Goal: Transaction & Acquisition: Purchase product/service

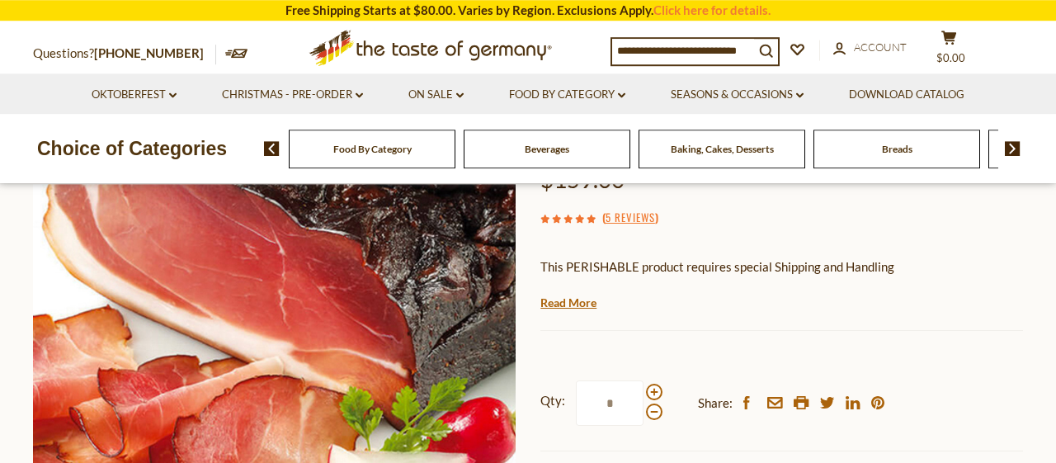
scroll to position [257, 0]
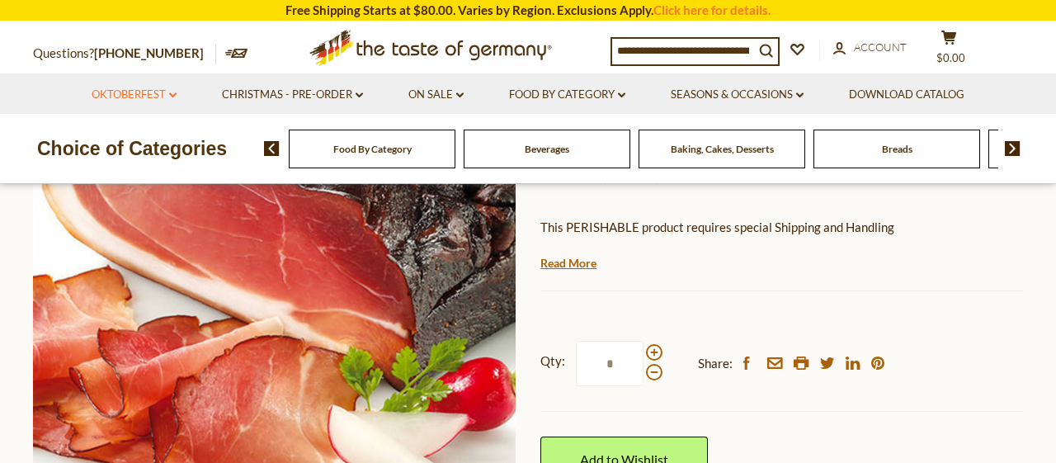
click at [154, 95] on link "Oktoberfest dropdown_arrow" at bounding box center [134, 95] width 85 height 18
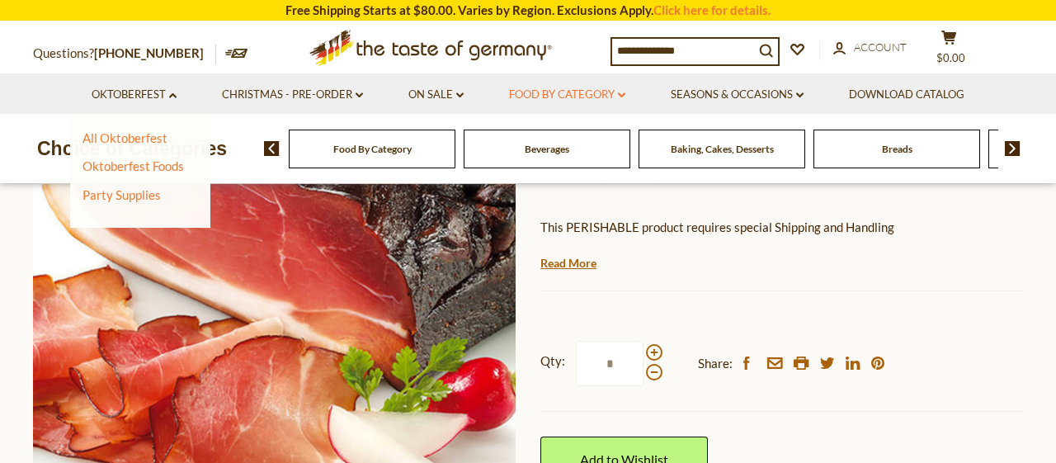
click at [560, 92] on link "Food By Category dropdown_arrow" at bounding box center [567, 95] width 116 height 18
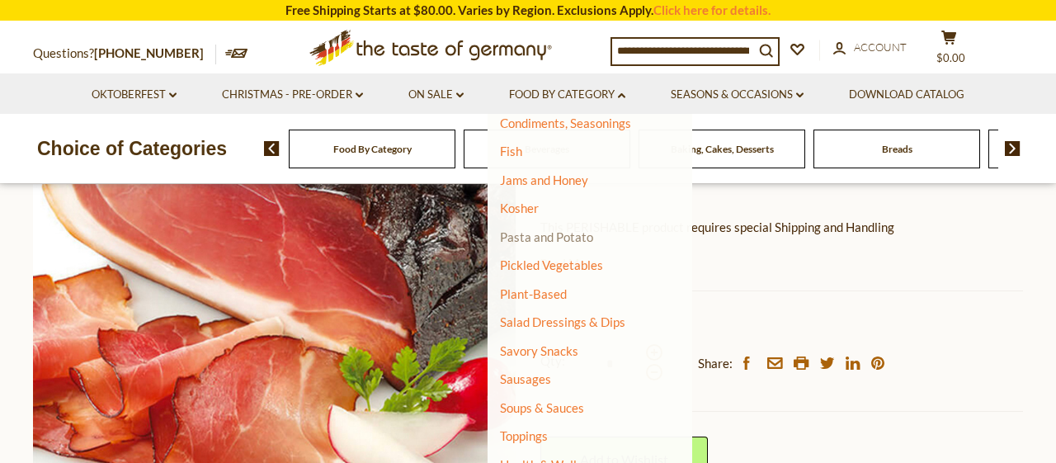
scroll to position [426, 0]
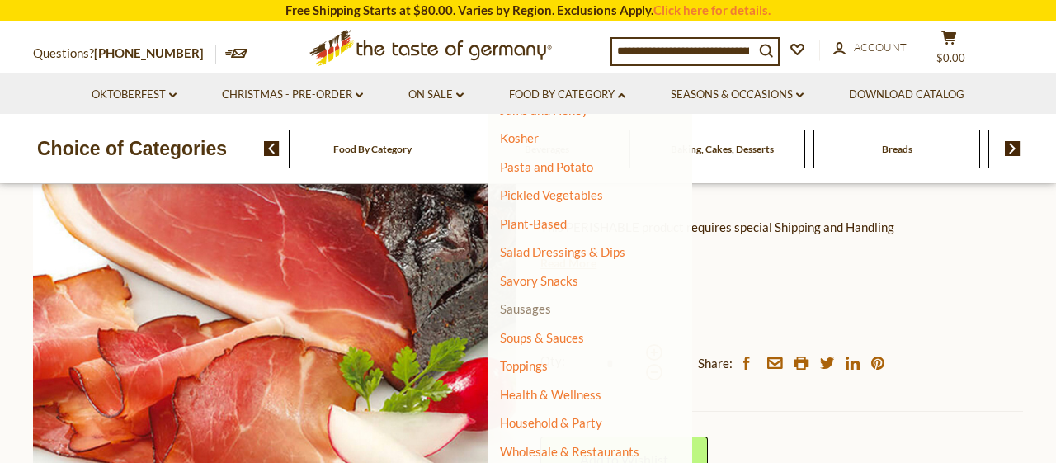
click at [535, 309] on link "Sausages" at bounding box center [525, 308] width 51 height 15
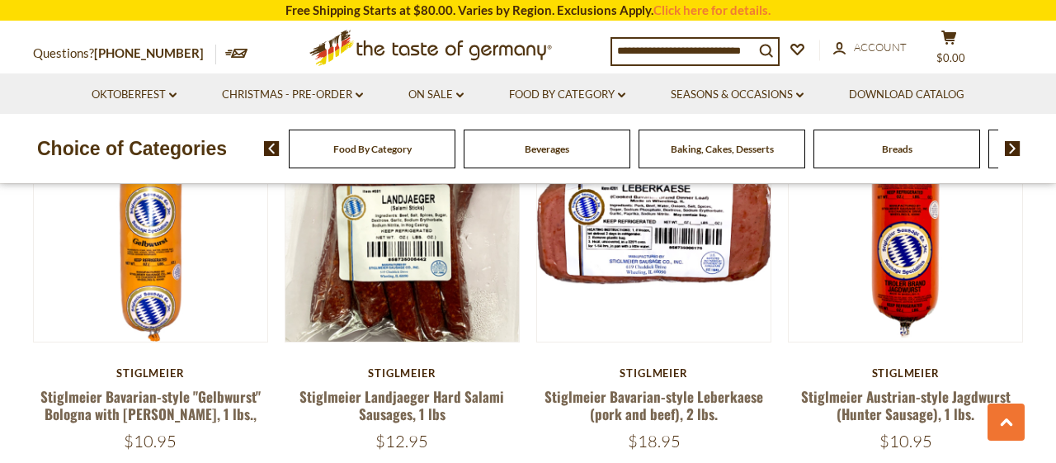
scroll to position [3432, 0]
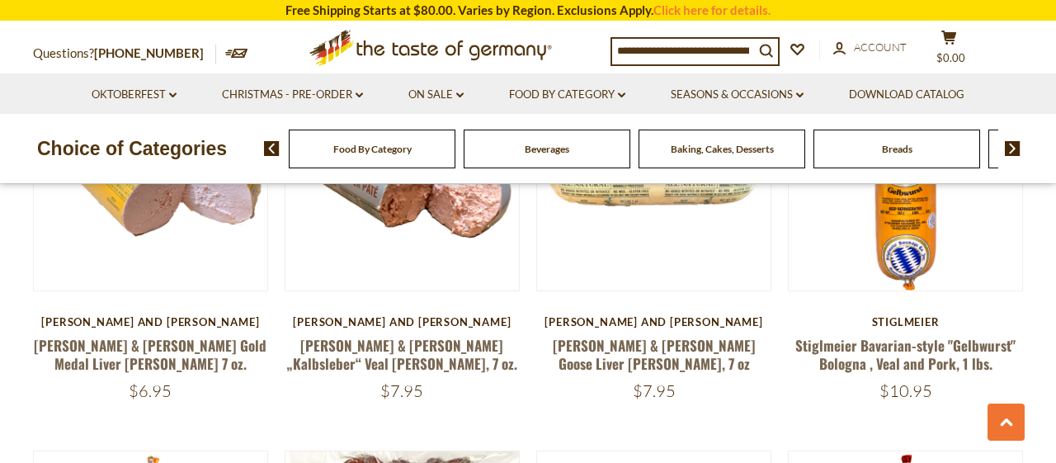
click at [400, 154] on span "Food By Category" at bounding box center [372, 149] width 78 height 12
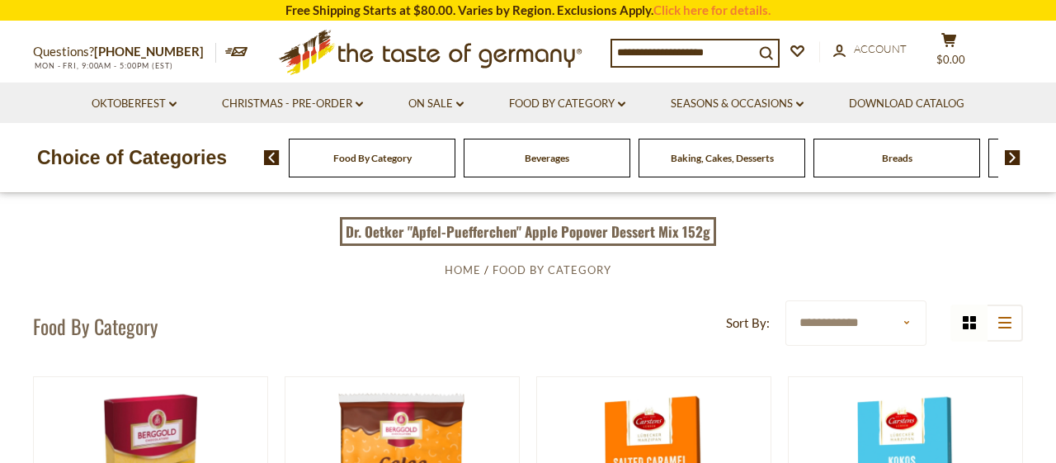
scroll to position [172, 0]
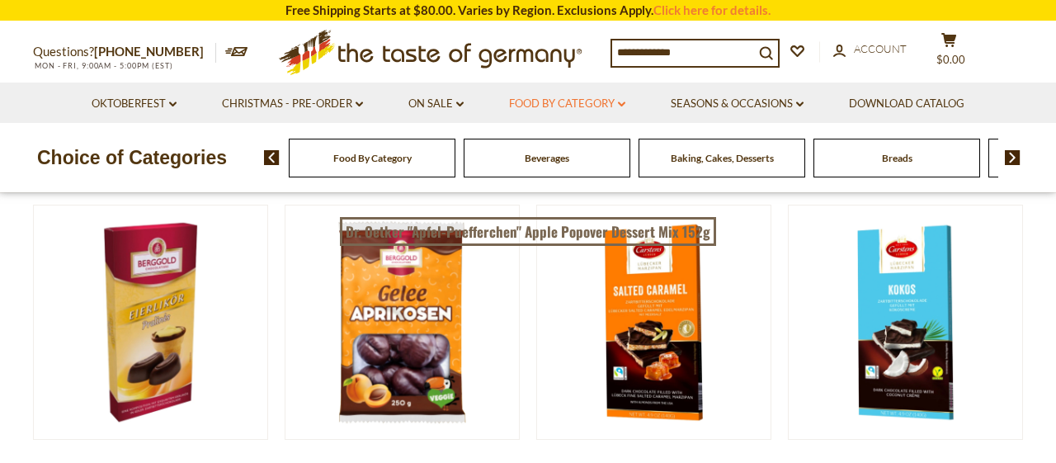
click at [521, 106] on link "Food By Category dropdown_arrow" at bounding box center [567, 104] width 116 height 18
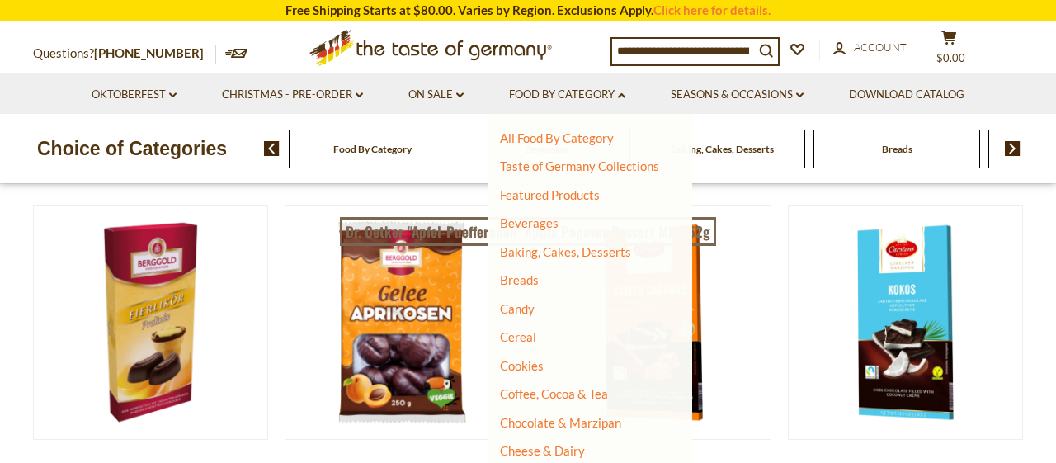
scroll to position [89, 0]
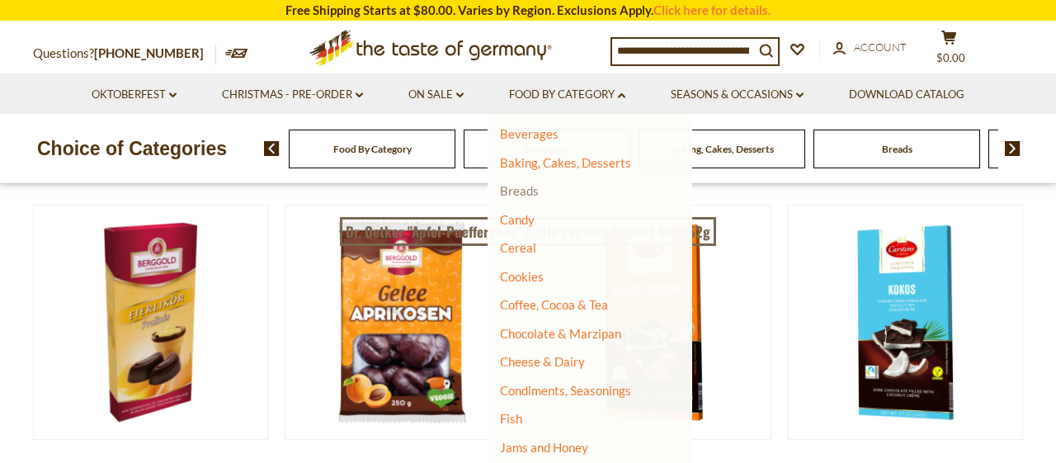
click at [516, 192] on link "Breads" at bounding box center [519, 190] width 39 height 15
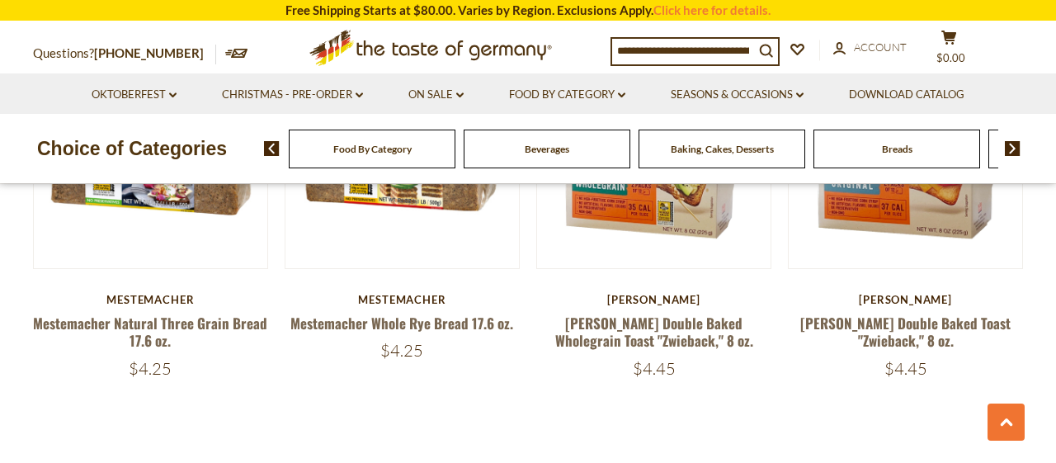
scroll to position [4204, 0]
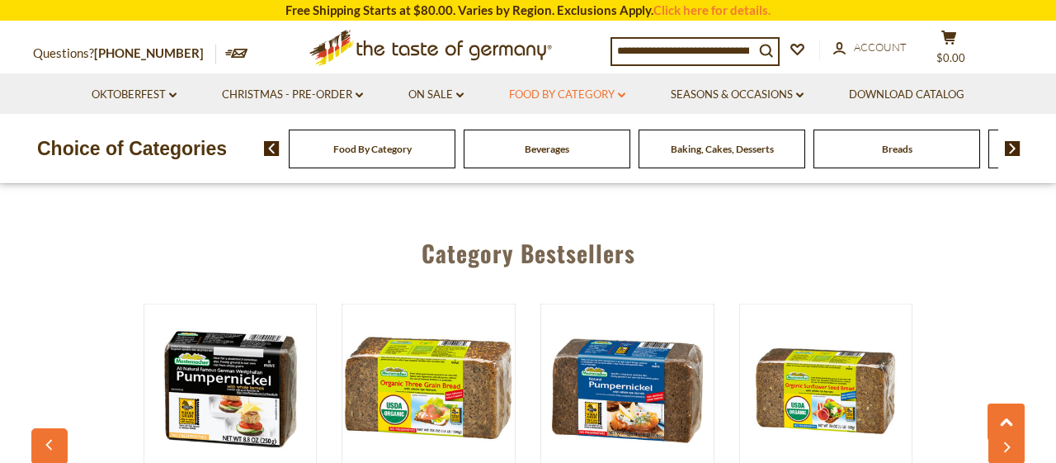
click at [615, 92] on link "Food By Category dropdown_arrow" at bounding box center [567, 95] width 116 height 18
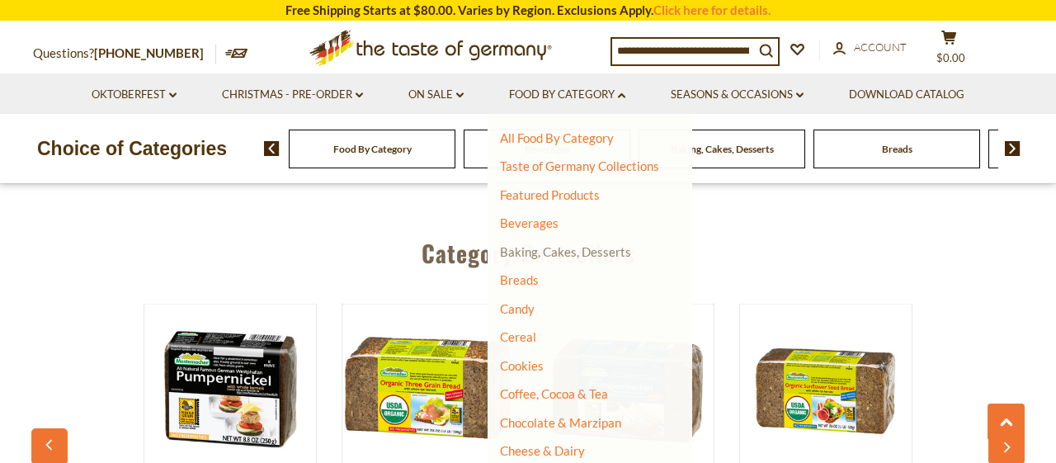
click at [539, 252] on link "Baking, Cakes, Desserts" at bounding box center [565, 251] width 131 height 15
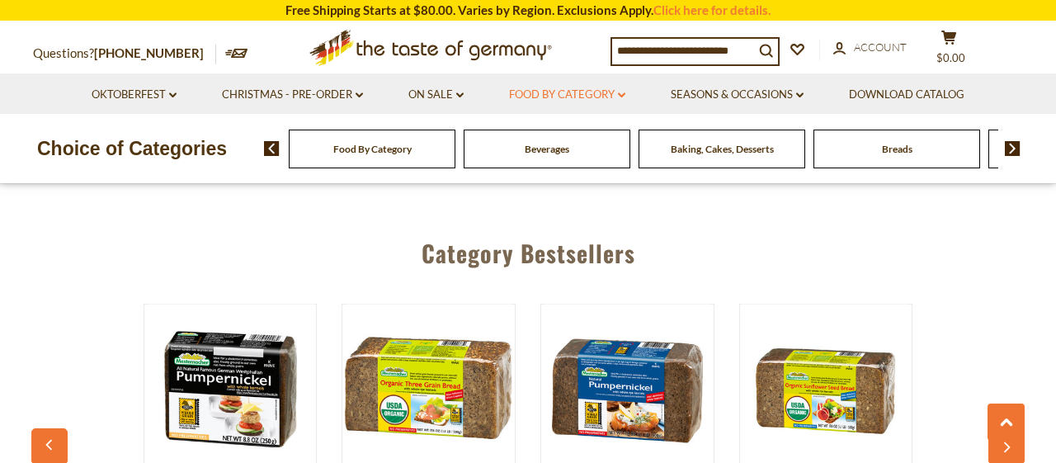
click at [575, 101] on link "Food By Category dropdown_arrow" at bounding box center [567, 95] width 116 height 18
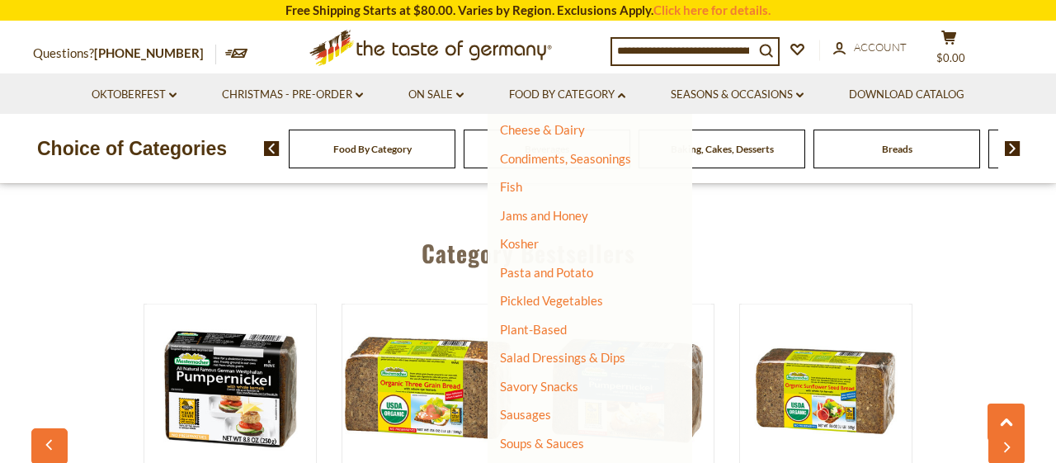
scroll to position [356, 0]
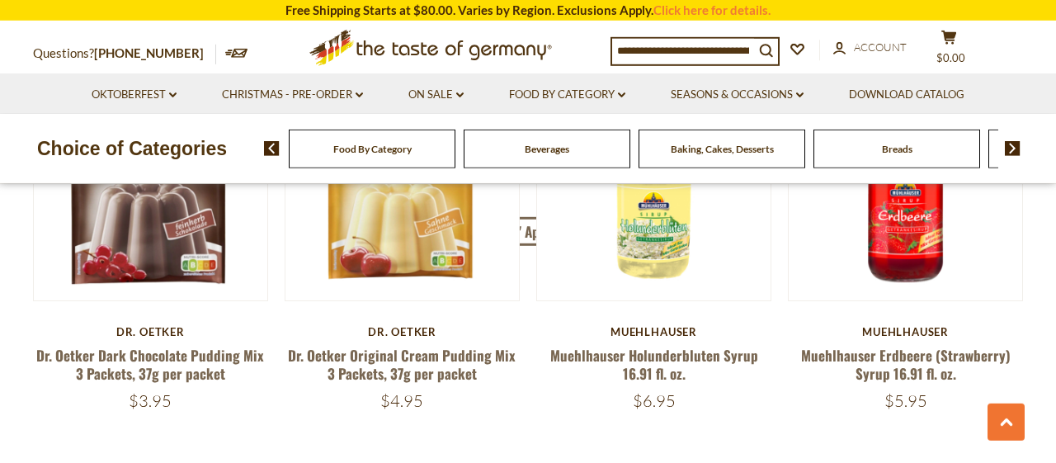
scroll to position [4032, 0]
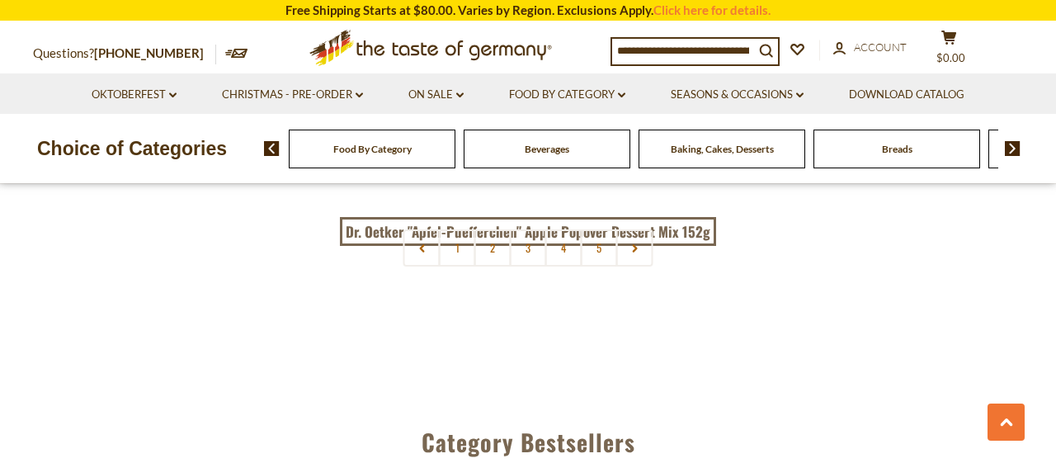
click at [699, 45] on input at bounding box center [683, 50] width 142 height 23
click at [754, 53] on input at bounding box center [683, 50] width 142 height 23
drag, startPoint x: 753, startPoint y: 45, endPoint x: 528, endPoint y: 72, distance: 226.8
click at [612, 62] on input at bounding box center [683, 50] width 142 height 23
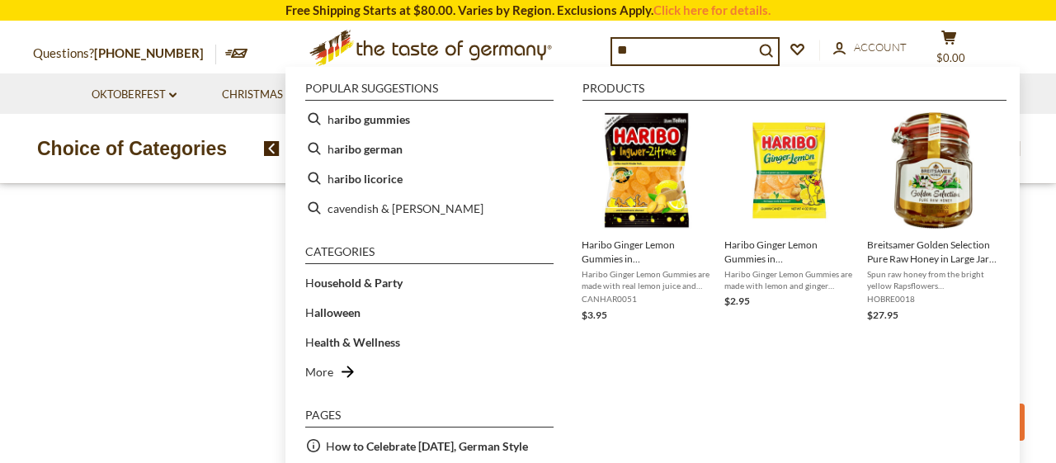
type input "***"
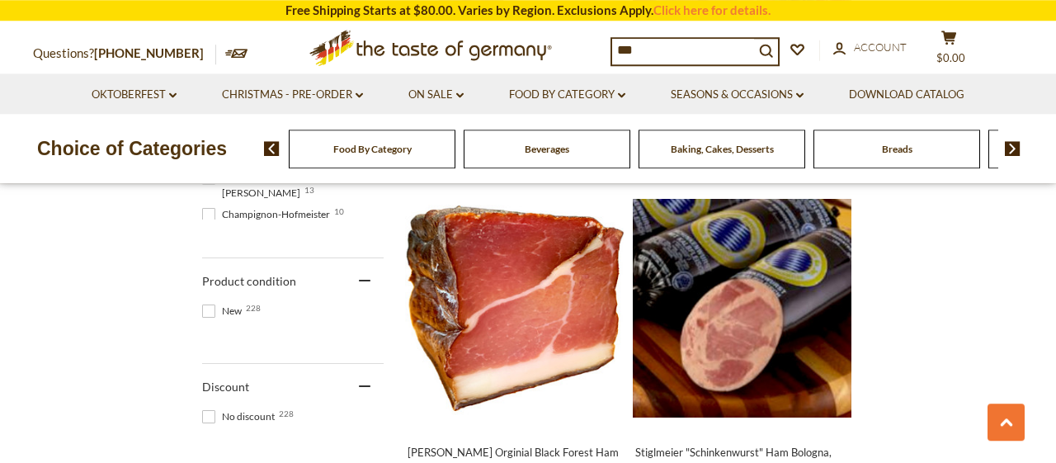
scroll to position [1029, 0]
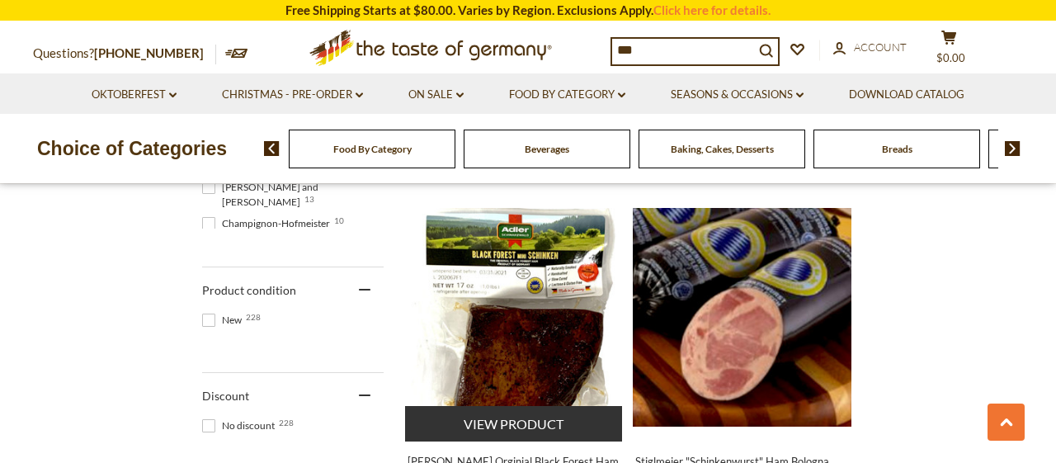
click at [538, 285] on img "Adler Orginial Black Forest Ham (Schinken), 1.2 lbs. loaf" at bounding box center [514, 317] width 219 height 219
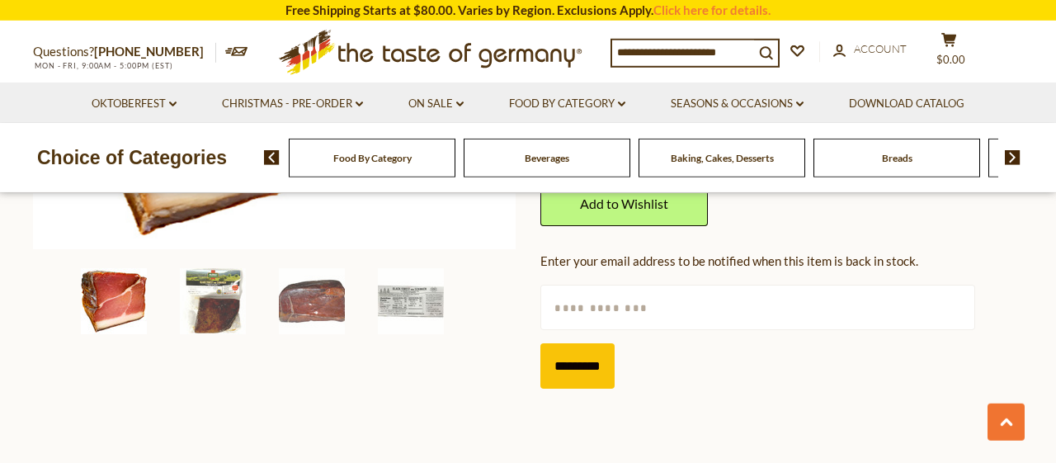
scroll to position [515, 0]
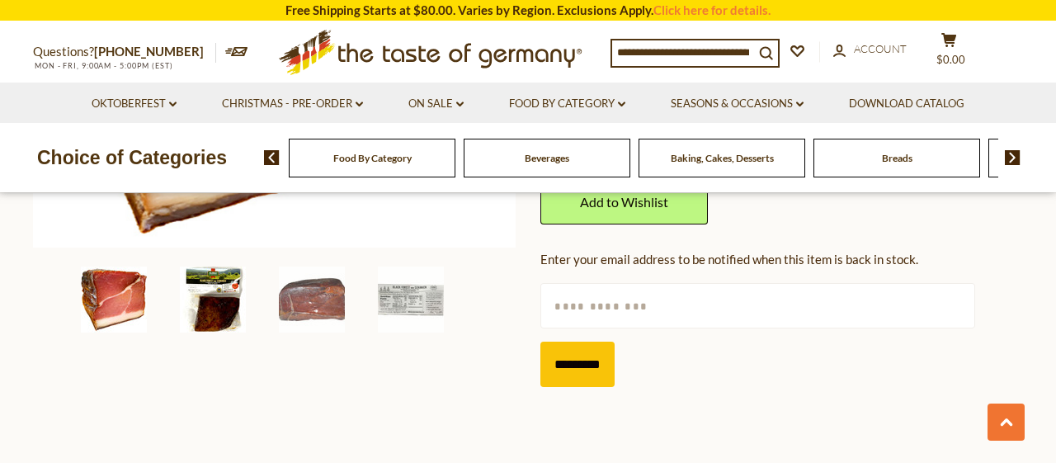
click at [222, 305] on img at bounding box center [213, 299] width 66 height 66
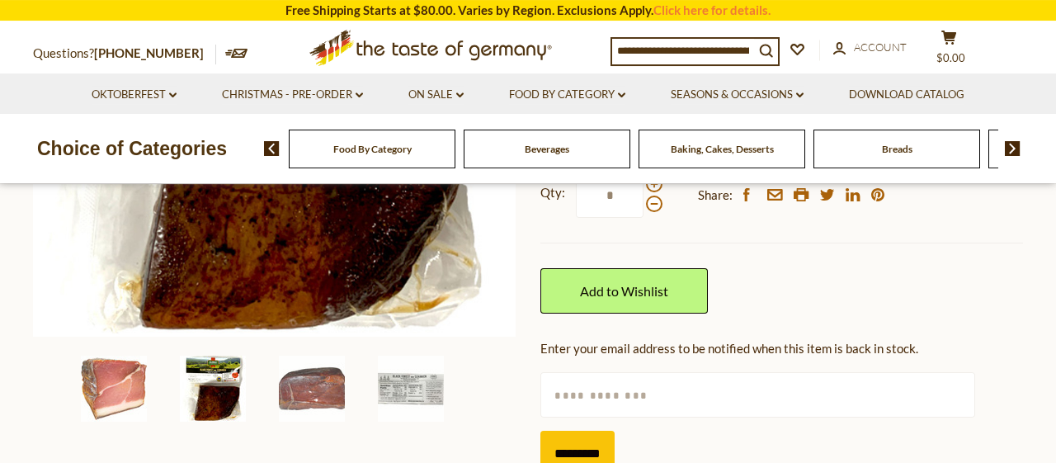
scroll to position [429, 0]
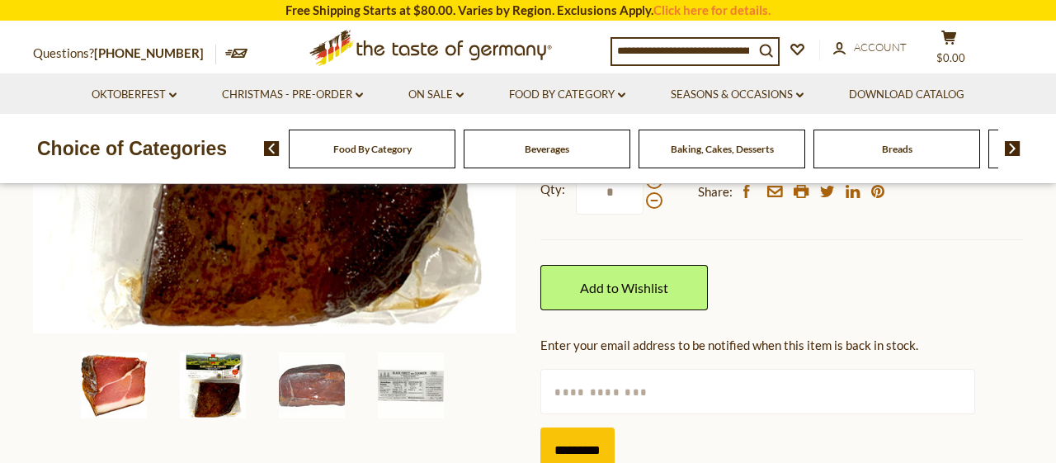
click at [112, 393] on img at bounding box center [114, 385] width 66 height 66
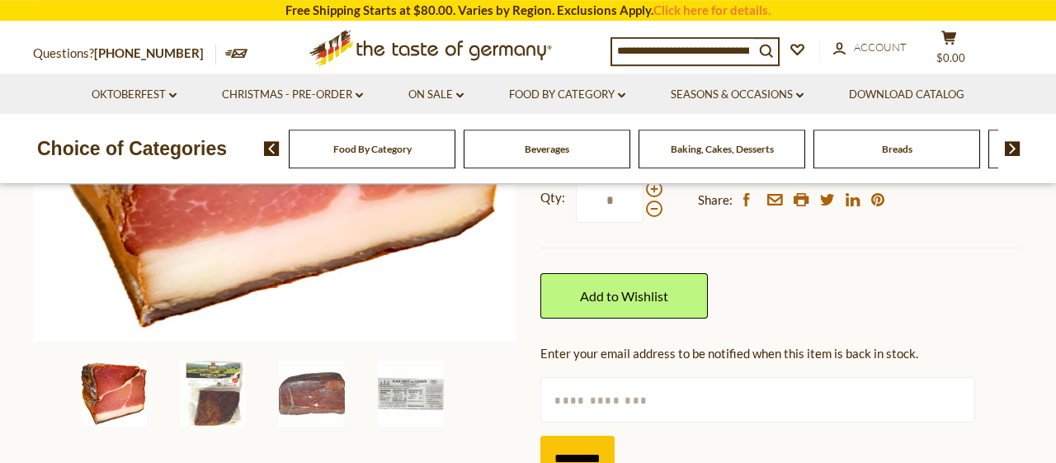
scroll to position [515, 0]
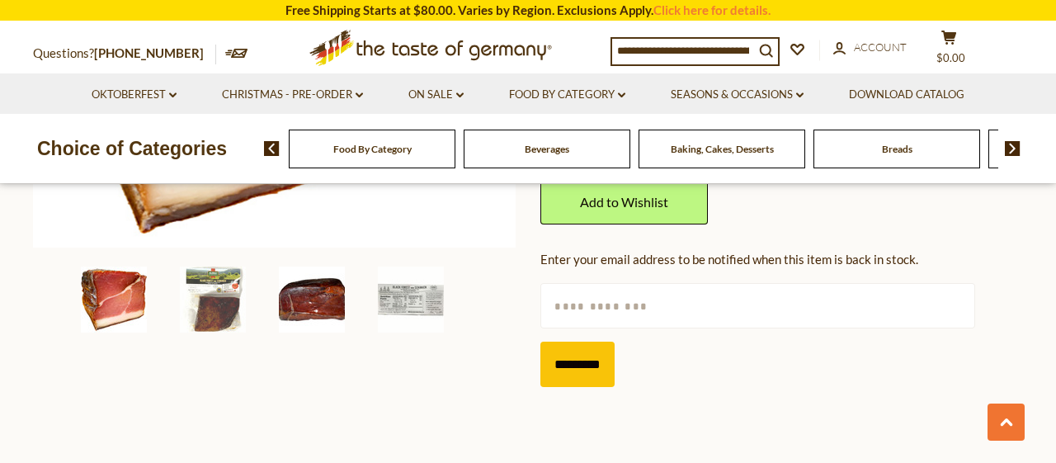
click at [337, 303] on img at bounding box center [312, 299] width 66 height 66
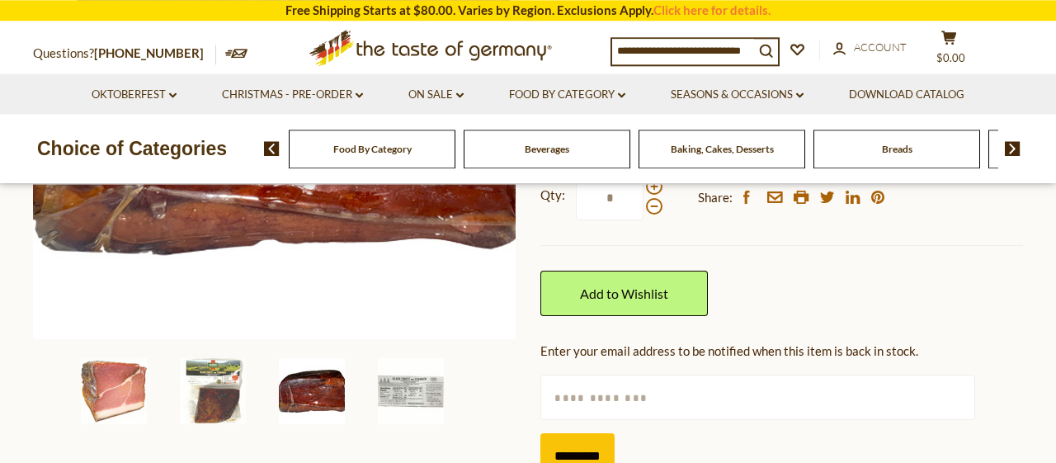
scroll to position [429, 0]
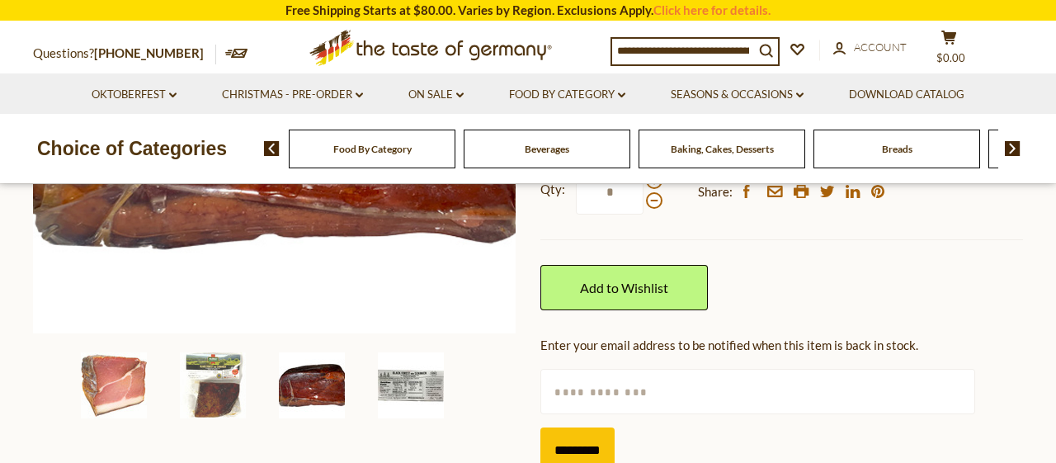
click at [395, 382] on img at bounding box center [411, 385] width 66 height 66
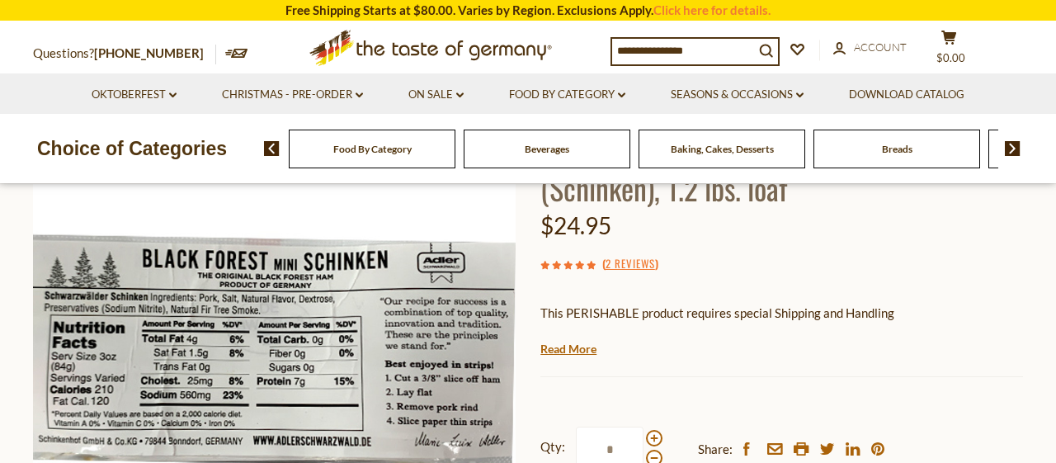
scroll to position [0, 0]
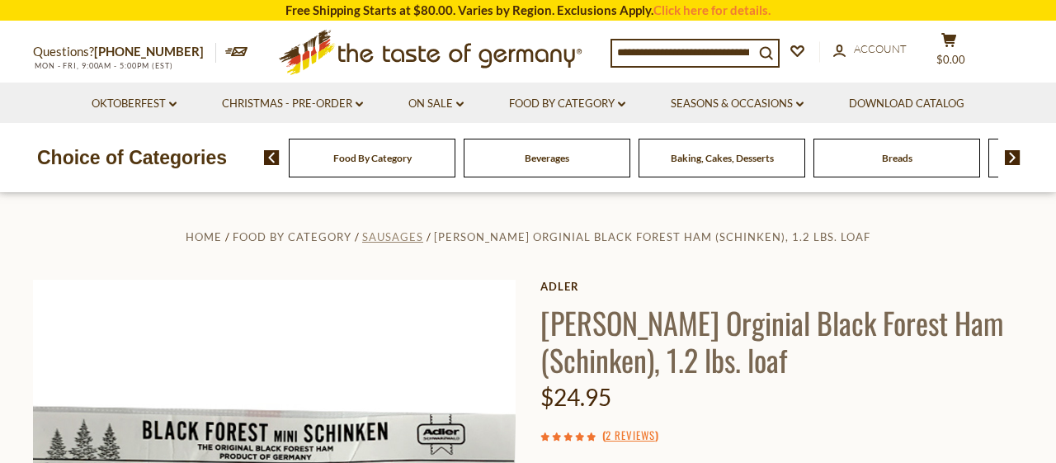
click at [423, 238] on span "Sausages" at bounding box center [392, 236] width 61 height 13
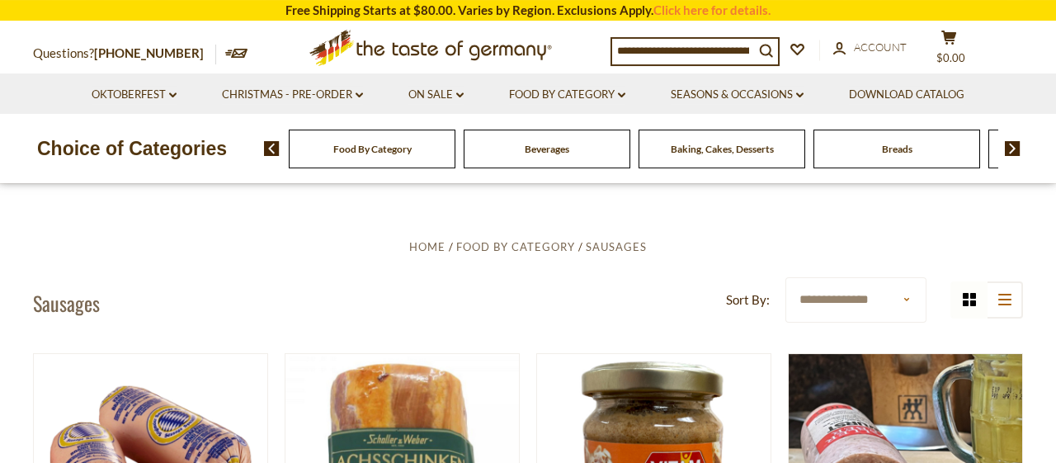
scroll to position [257, 0]
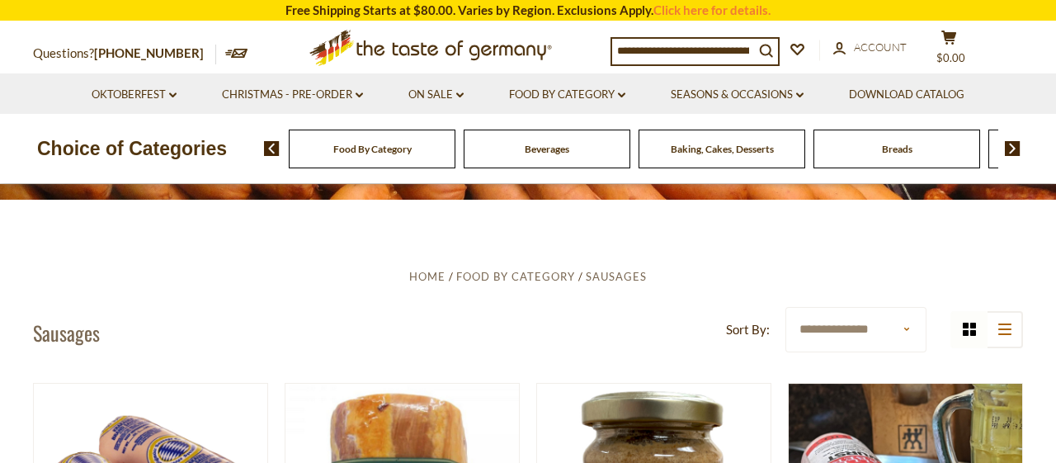
click at [785, 307] on select "**********" at bounding box center [855, 329] width 141 height 45
select select "**********"
click option "**********" at bounding box center [0, 0] width 0 height 0
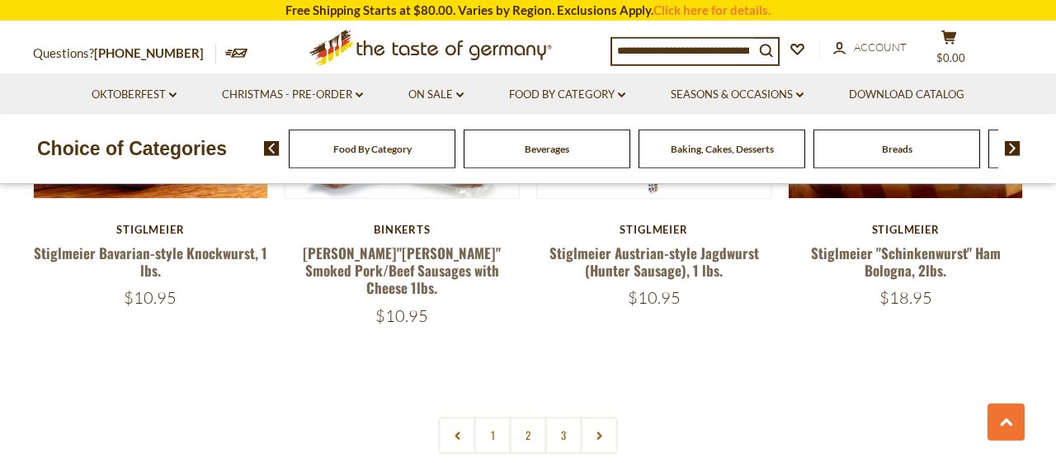
scroll to position [3861, 0]
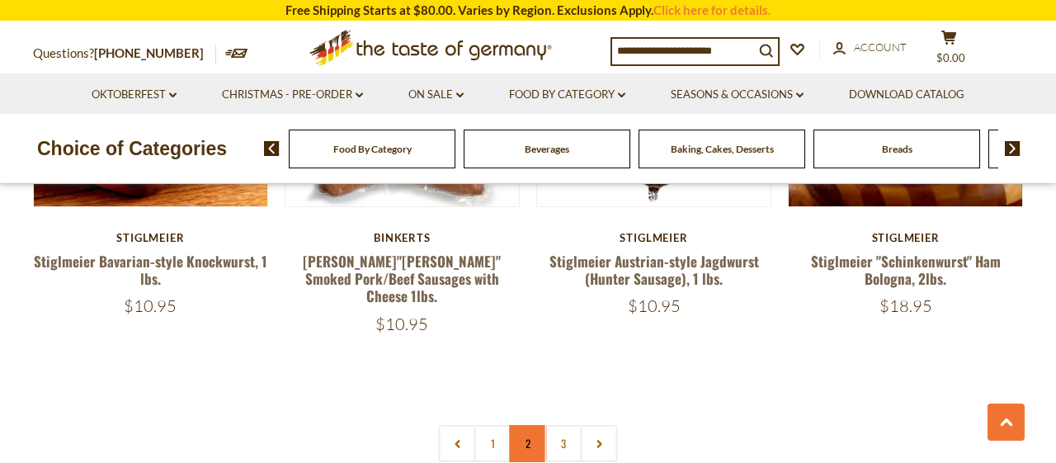
click at [530, 425] on link "2" at bounding box center [528, 443] width 37 height 37
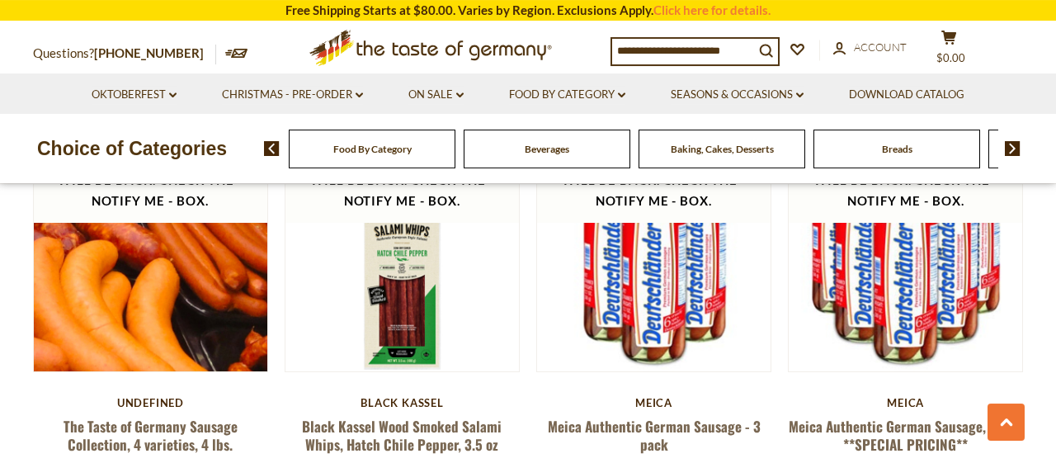
scroll to position [3909, 0]
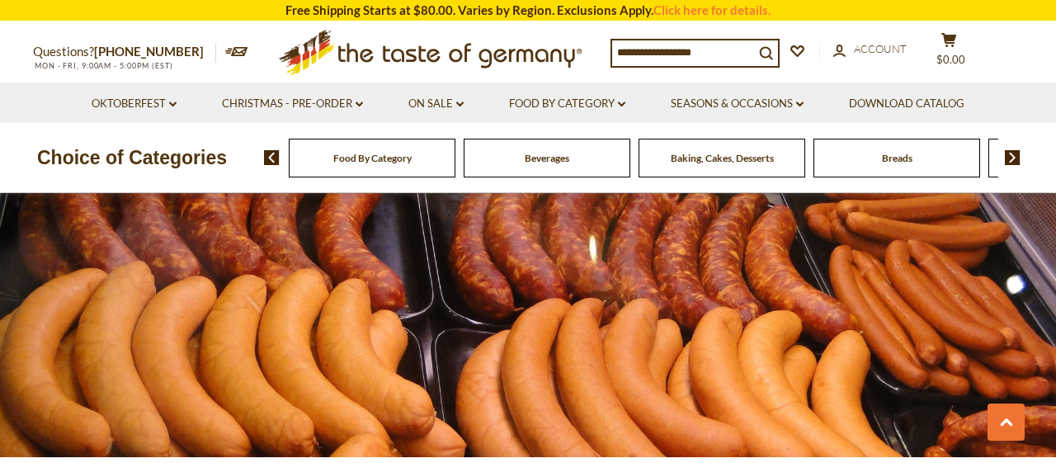
scroll to position [1797, 0]
